Goal: Task Accomplishment & Management: Complete application form

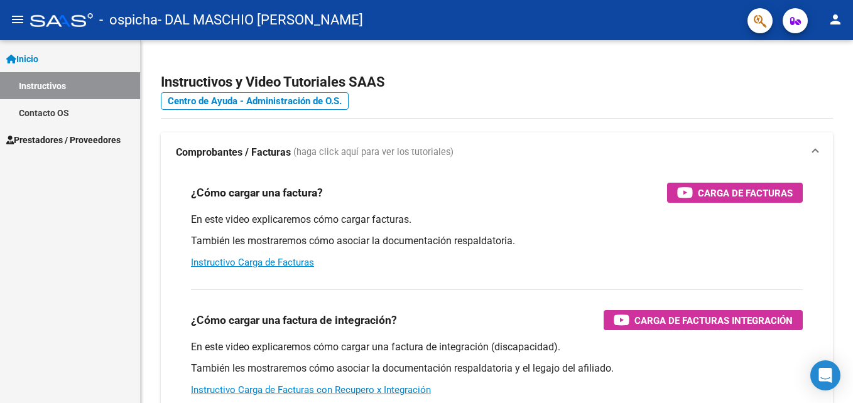
click at [62, 137] on span "Prestadores / Proveedores" at bounding box center [63, 140] width 114 height 14
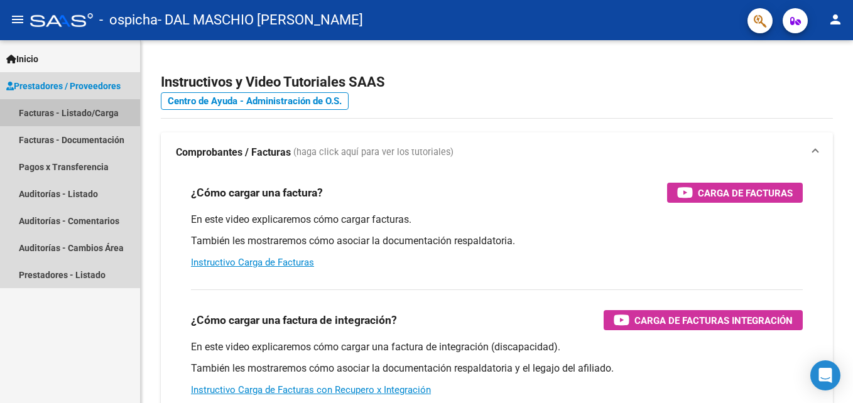
click at [92, 113] on link "Facturas - Listado/Carga" at bounding box center [70, 112] width 140 height 27
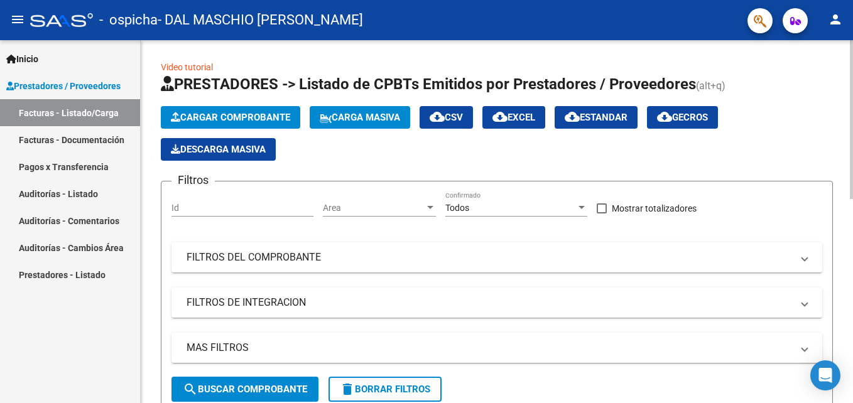
click at [247, 112] on span "Cargar Comprobante" at bounding box center [230, 117] width 119 height 11
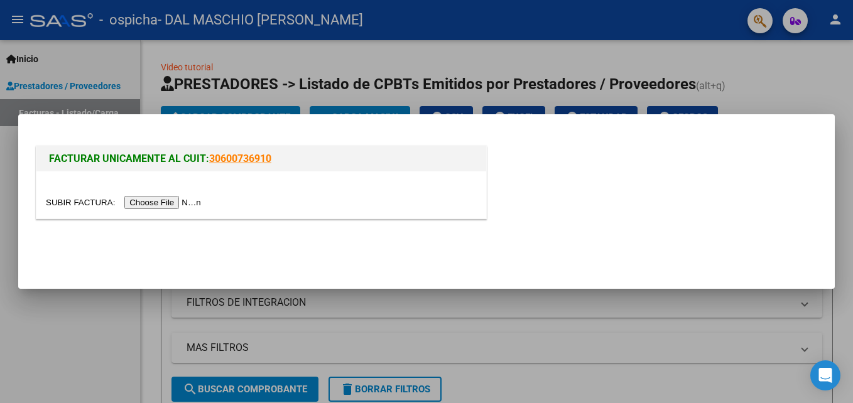
click at [148, 197] on input "file" at bounding box center [125, 202] width 159 height 13
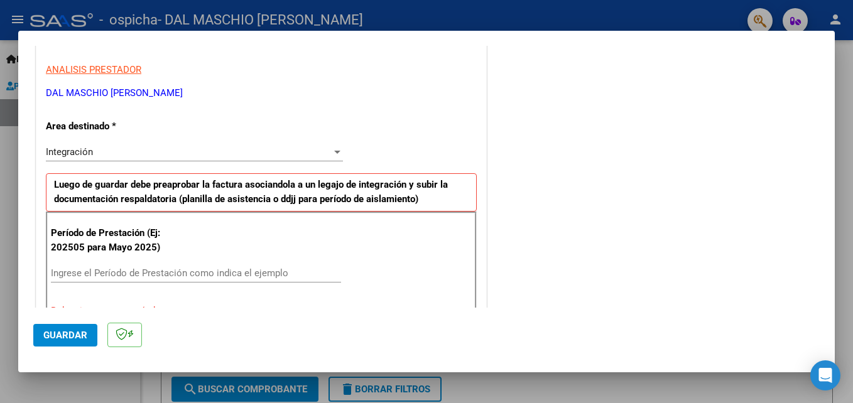
scroll to position [314, 0]
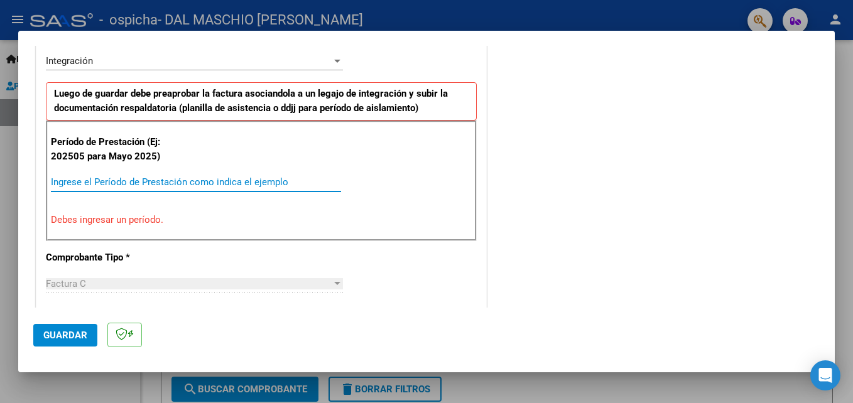
click at [89, 183] on input "Ingrese el Período de Prestación como indica el ejemplo" at bounding box center [196, 182] width 290 height 11
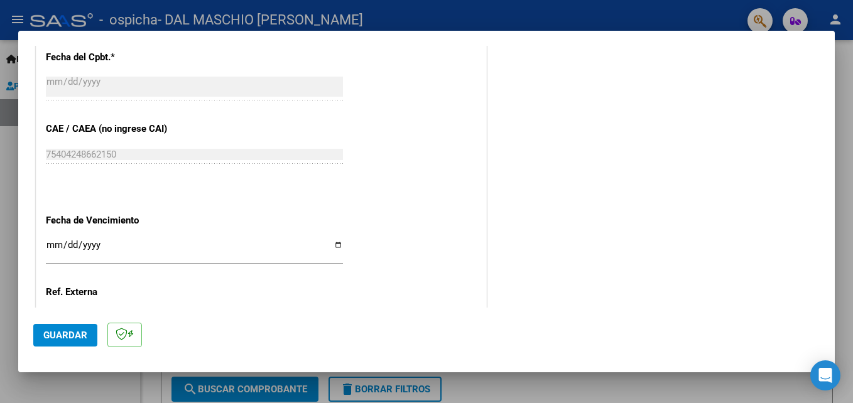
scroll to position [754, 0]
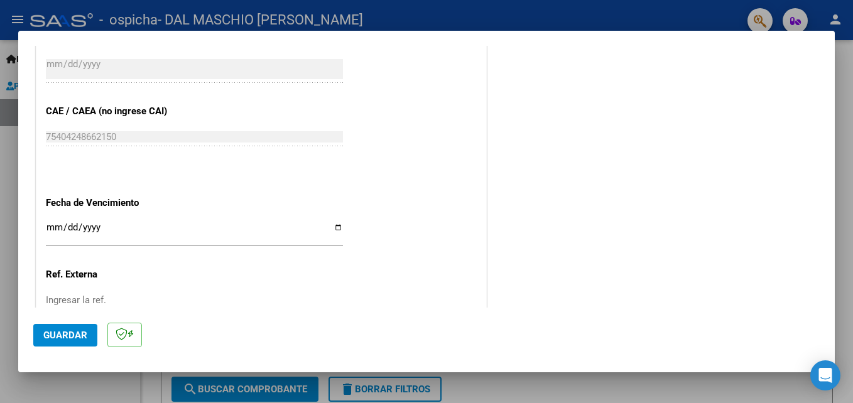
type input "202509"
click at [55, 224] on input "Ingresar la fecha" at bounding box center [194, 232] width 297 height 20
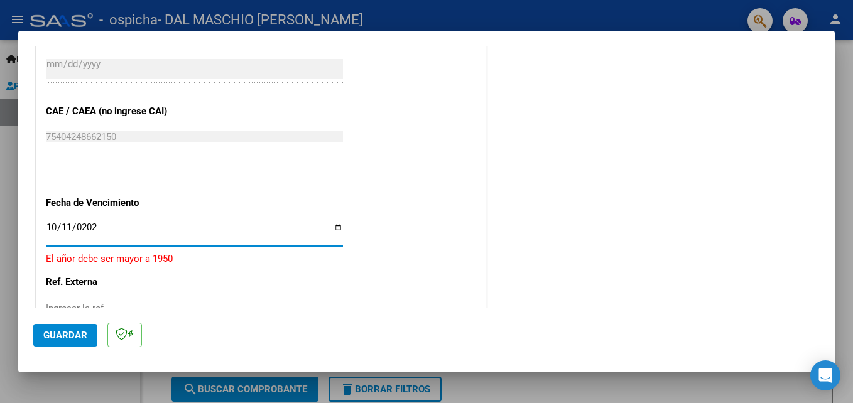
type input "[DATE]"
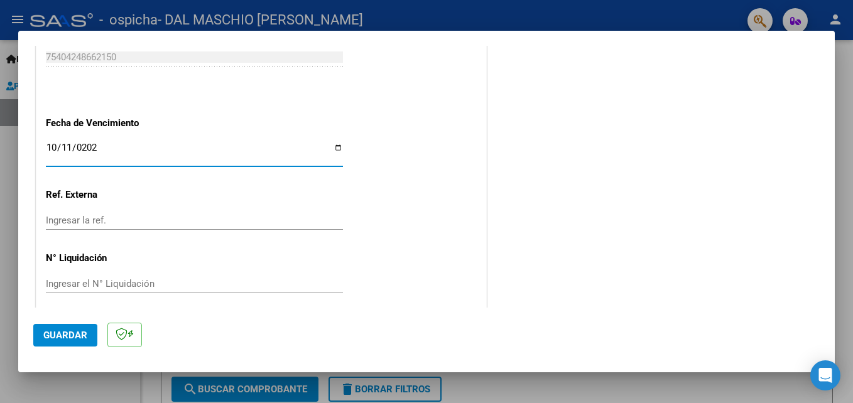
scroll to position [844, 0]
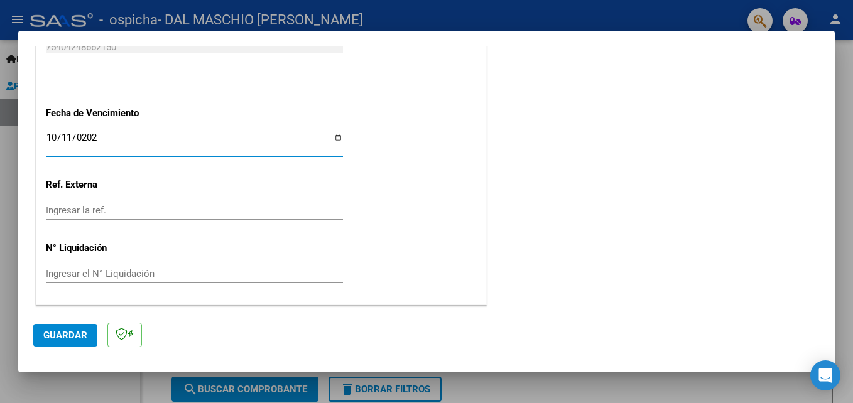
click at [73, 332] on span "Guardar" at bounding box center [65, 335] width 44 height 11
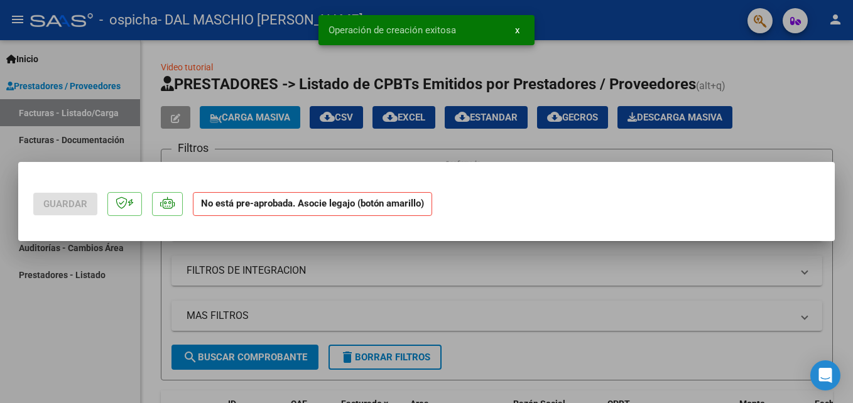
scroll to position [0, 0]
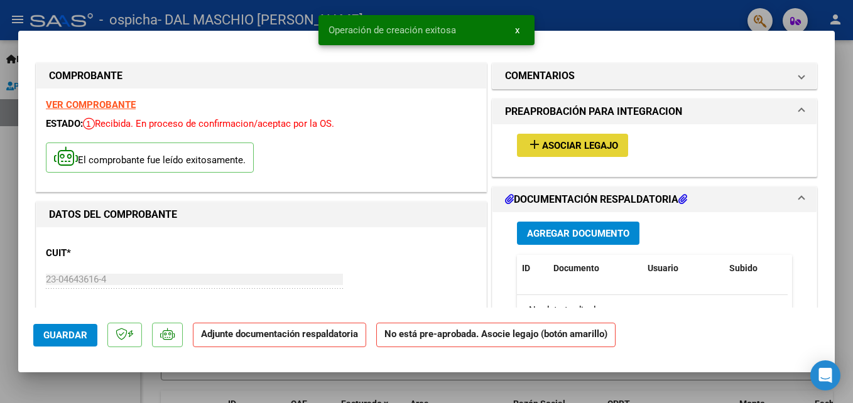
click at [562, 144] on span "Asociar Legajo" at bounding box center [580, 145] width 76 height 11
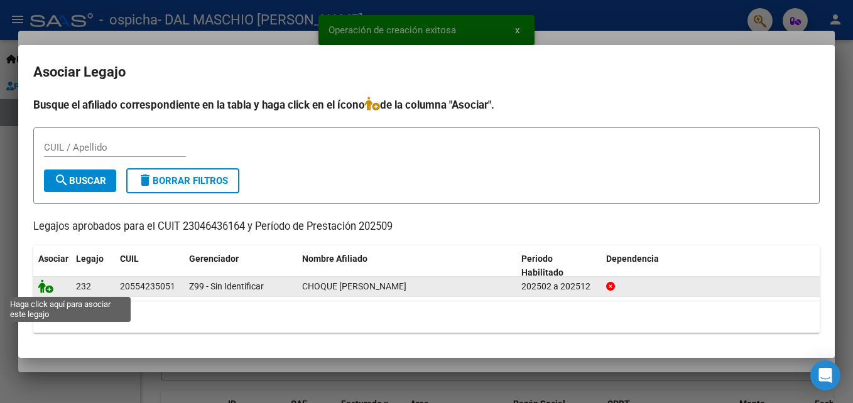
click at [50, 287] on icon at bounding box center [45, 287] width 15 height 14
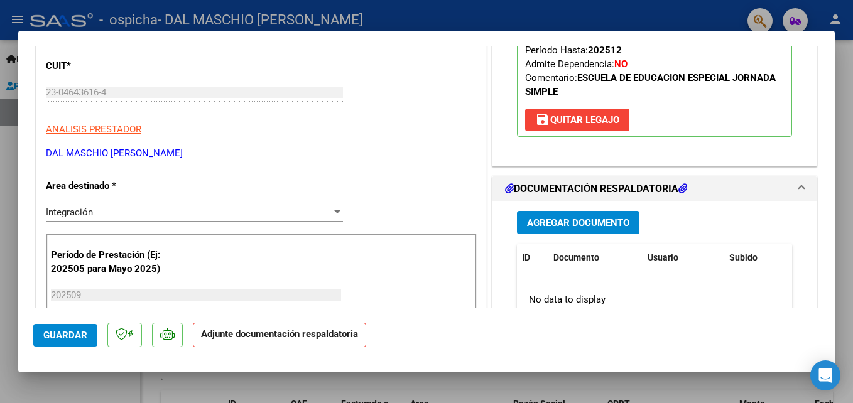
scroll to position [188, 0]
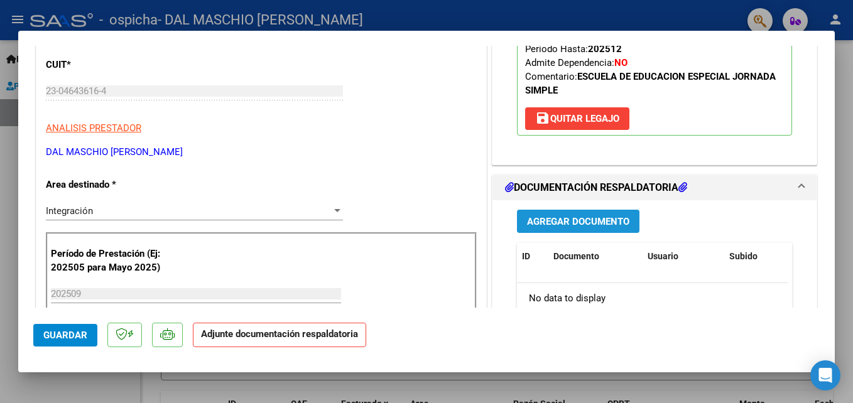
click at [595, 223] on span "Agregar Documento" at bounding box center [578, 221] width 102 height 11
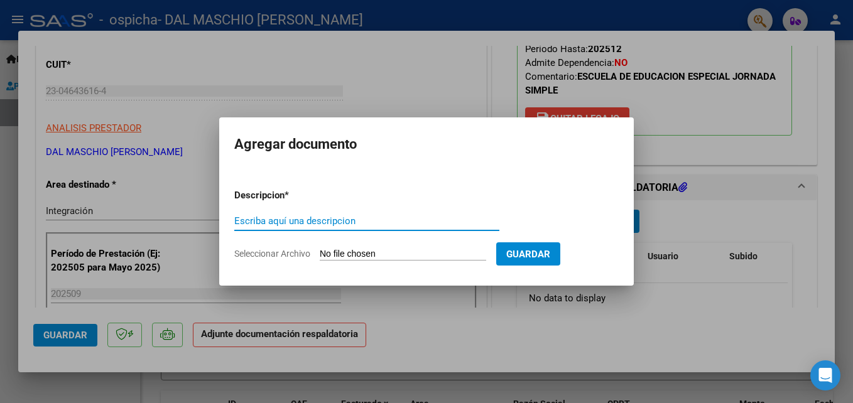
click at [298, 221] on input "Escriba aquí una descripcion" at bounding box center [366, 220] width 265 height 11
type input "planilla"
click at [331, 254] on input "Seleccionar Archivo" at bounding box center [403, 255] width 166 height 12
type input "C:\fakepath\CHOQUE VILCA SEPT.pdf"
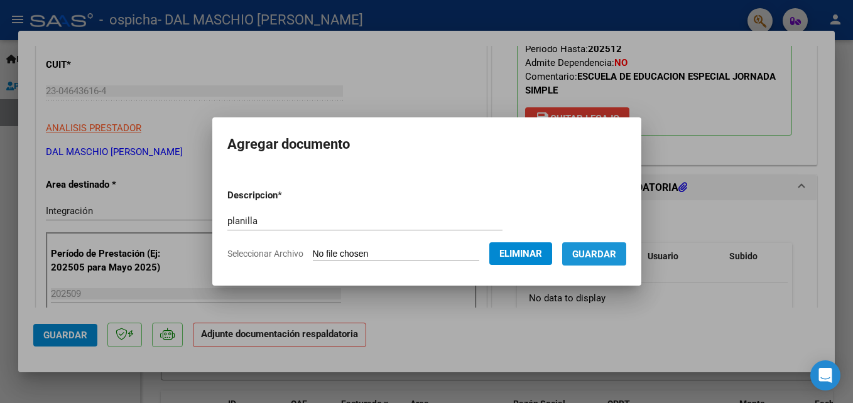
click at [616, 257] on span "Guardar" at bounding box center [594, 254] width 44 height 11
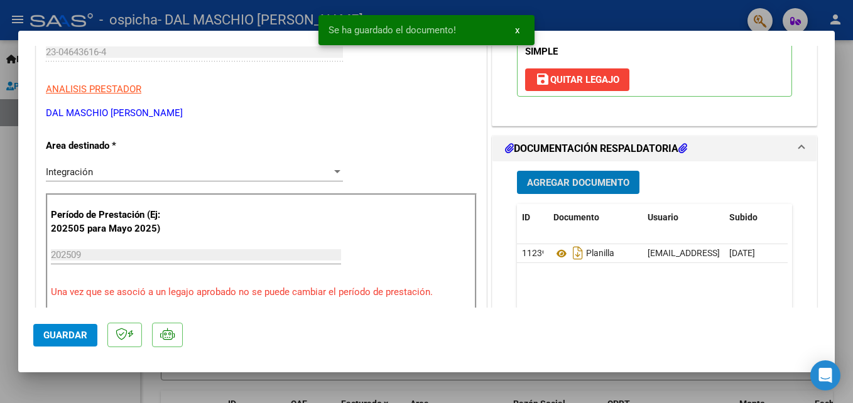
scroll to position [377, 0]
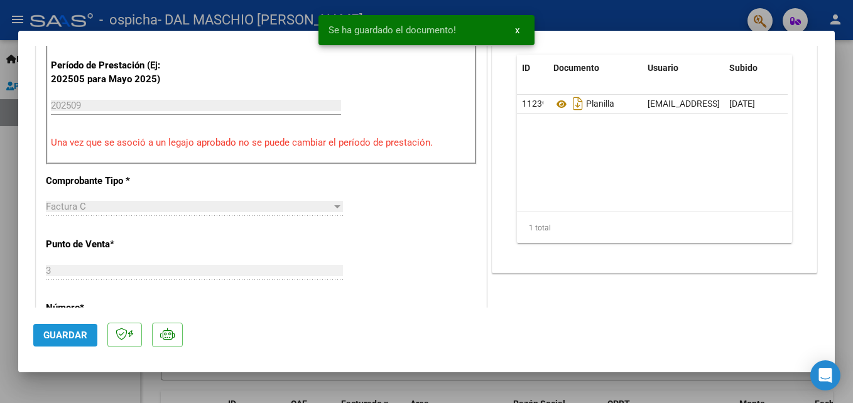
click at [60, 335] on span "Guardar" at bounding box center [65, 335] width 44 height 11
